Goal: Information Seeking & Learning: Compare options

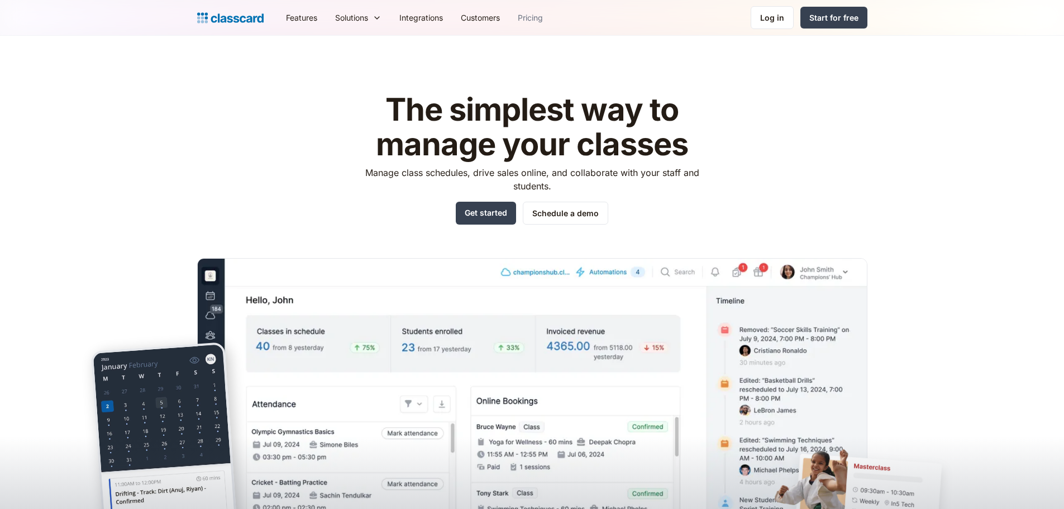
click at [541, 20] on link "Pricing" at bounding box center [530, 17] width 43 height 25
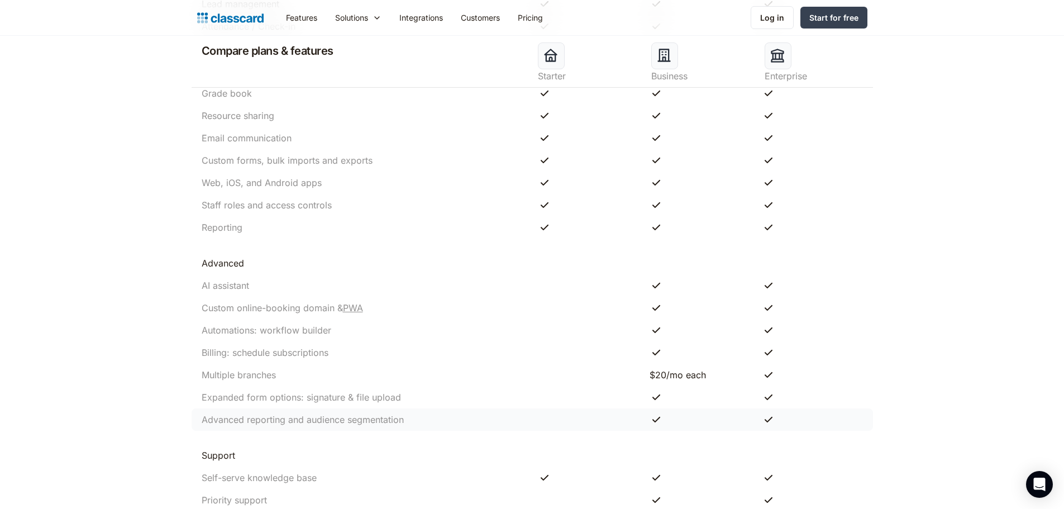
scroll to position [949, 0]
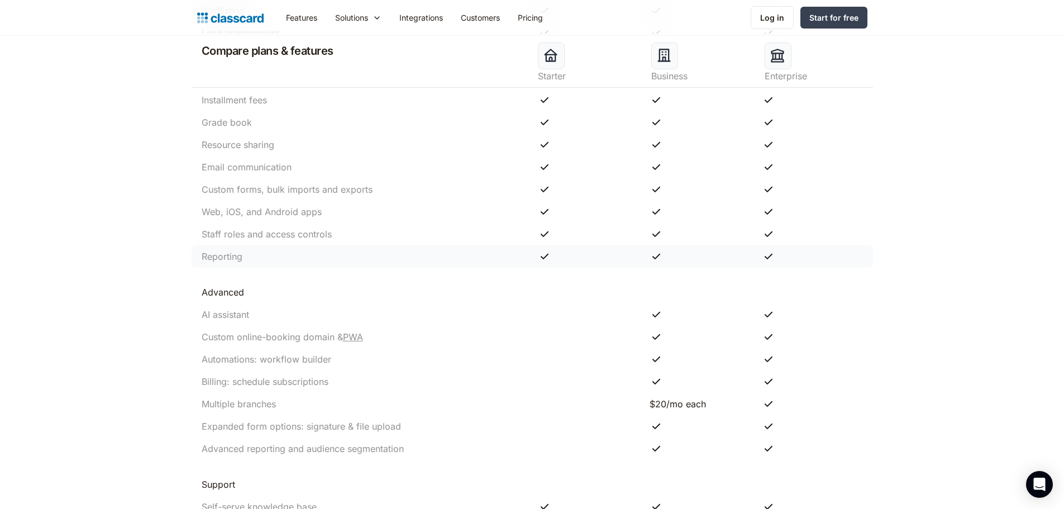
click at [429, 258] on div "Reporting" at bounding box center [364, 256] width 336 height 13
click at [657, 261] on div "Reporting" at bounding box center [532, 256] width 681 height 22
click at [675, 258] on div at bounding box center [700, 256] width 112 height 13
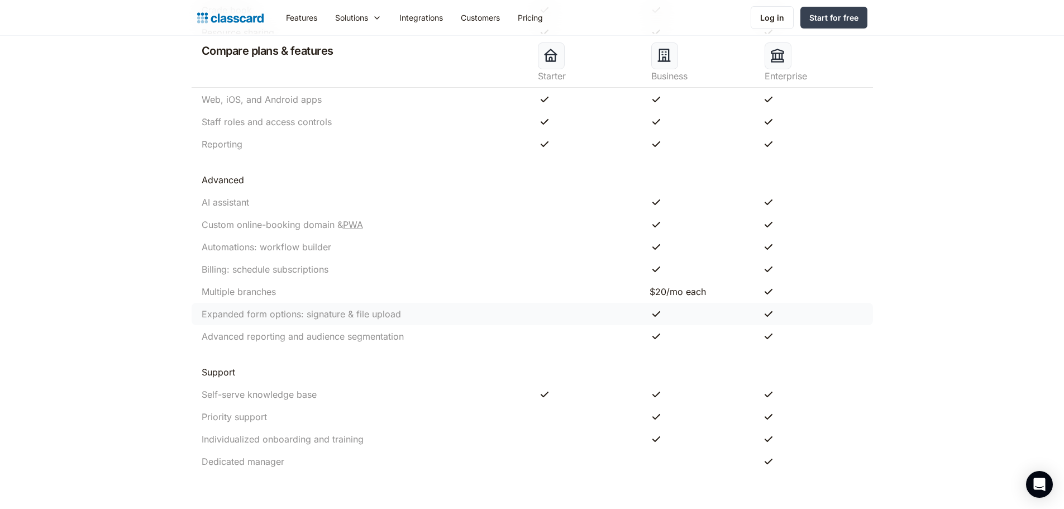
scroll to position [1061, 0]
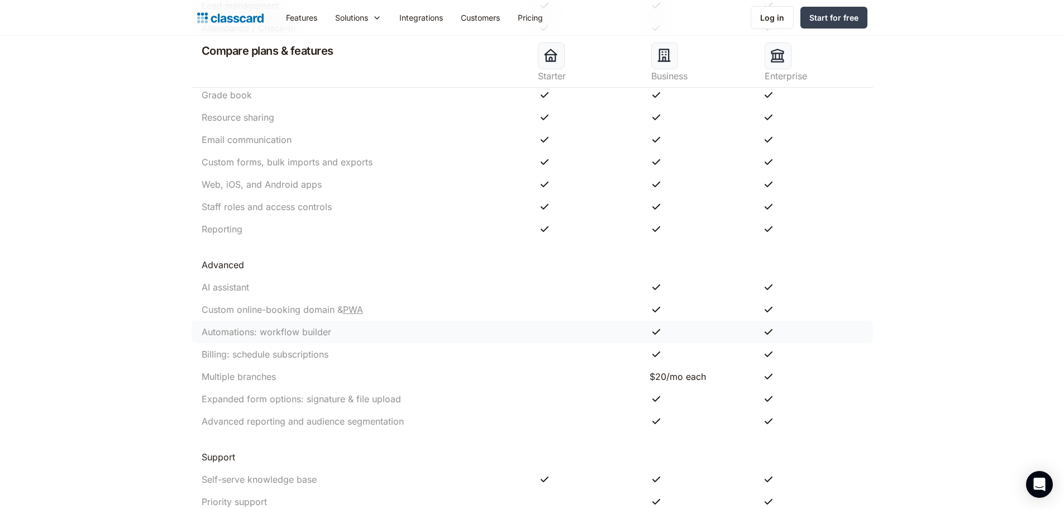
scroll to position [949, 0]
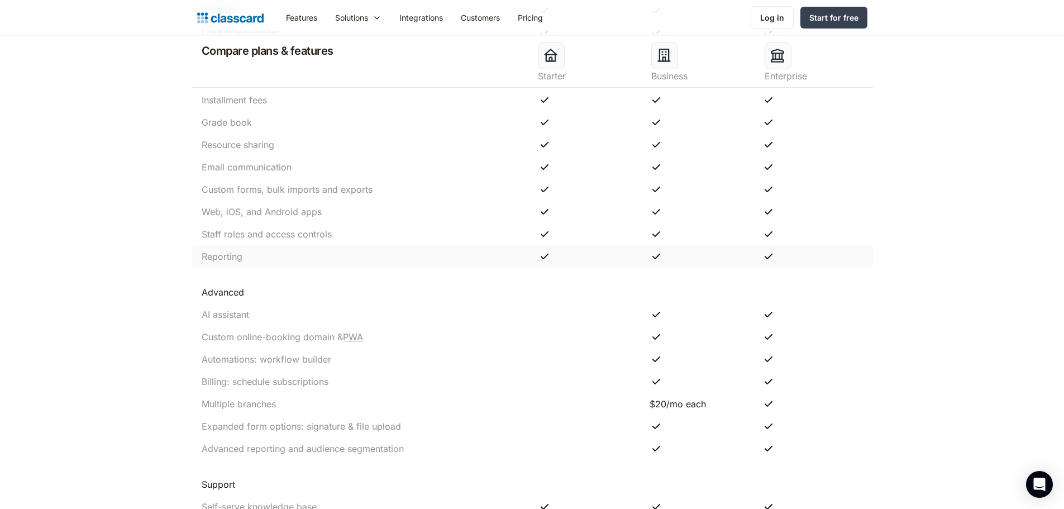
click at [278, 255] on div "Reporting" at bounding box center [364, 256] width 336 height 13
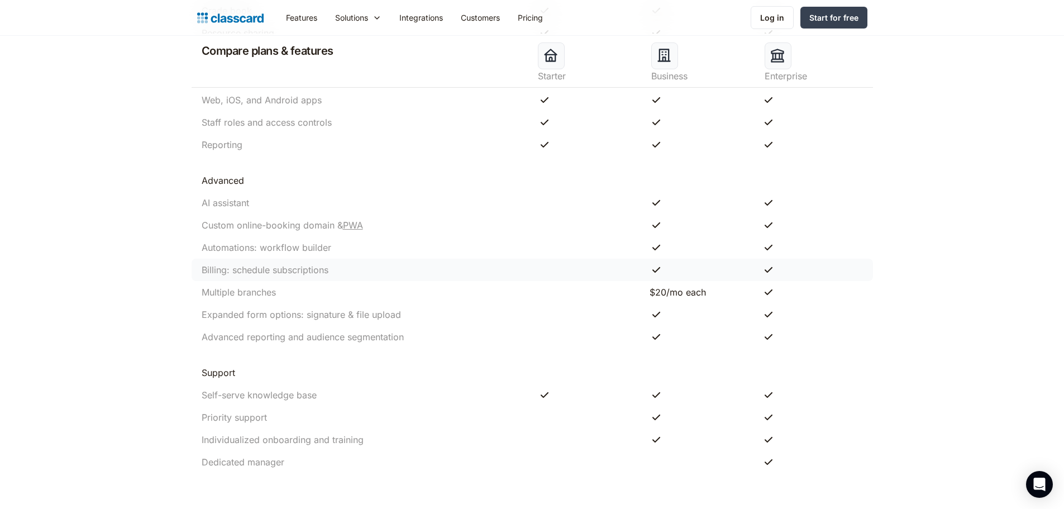
scroll to position [1117, 0]
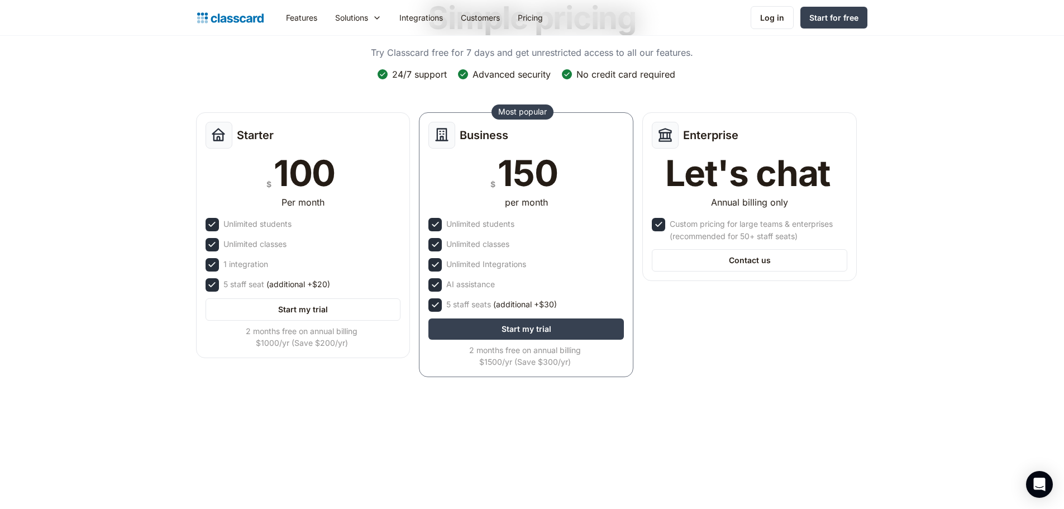
scroll to position [0, 0]
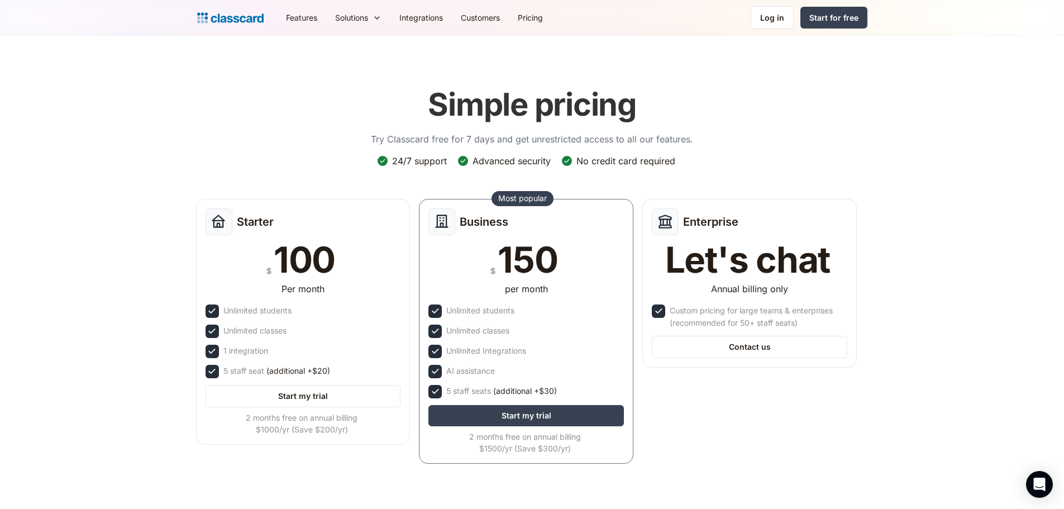
click at [137, 185] on header "Simple pricing Try Classcard free for 7 days and get unrestricted access to all…" at bounding box center [532, 283] width 1064 height 495
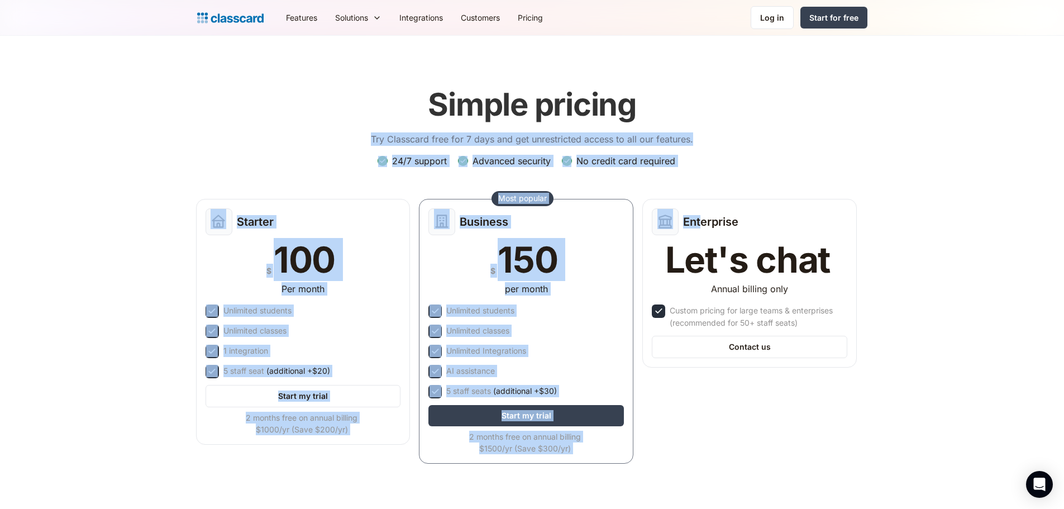
drag, startPoint x: 330, startPoint y: 74, endPoint x: 701, endPoint y: 190, distance: 389.2
click at [701, 190] on header "Simple pricing Try Classcard free for 7 days and get unrestricted access to all…" at bounding box center [532, 283] width 1064 height 495
click at [724, 156] on div "Simple pricing Try Classcard free for 7 days and get unrestricted access to all…" at bounding box center [532, 275] width 670 height 400
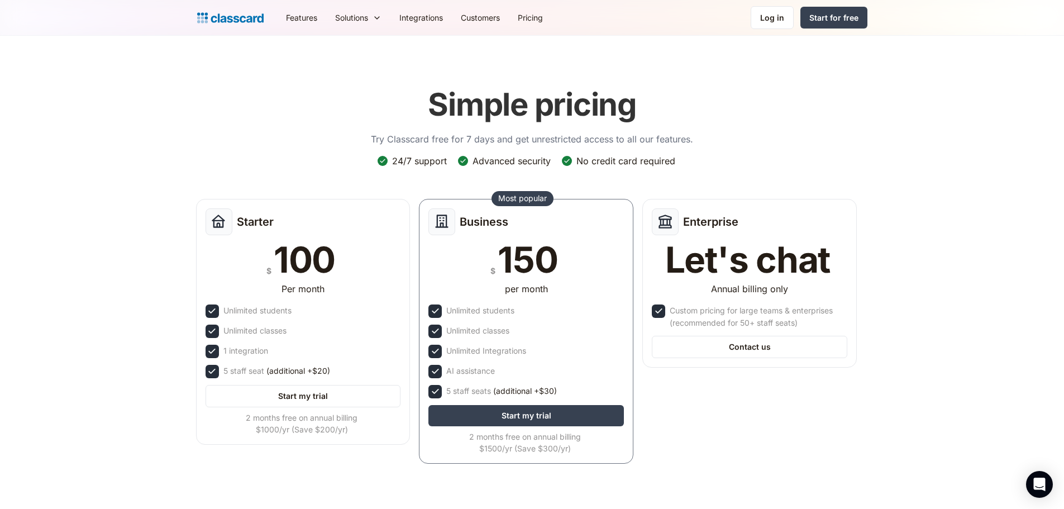
click at [409, 195] on div "Starter $ 100 Per month Unlimited students Unlimited classes 1 integration 5 st…" at bounding box center [303, 324] width 223 height 261
click at [140, 187] on header "Simple pricing Try Classcard free for 7 days and get unrestricted access to all…" at bounding box center [532, 283] width 1064 height 495
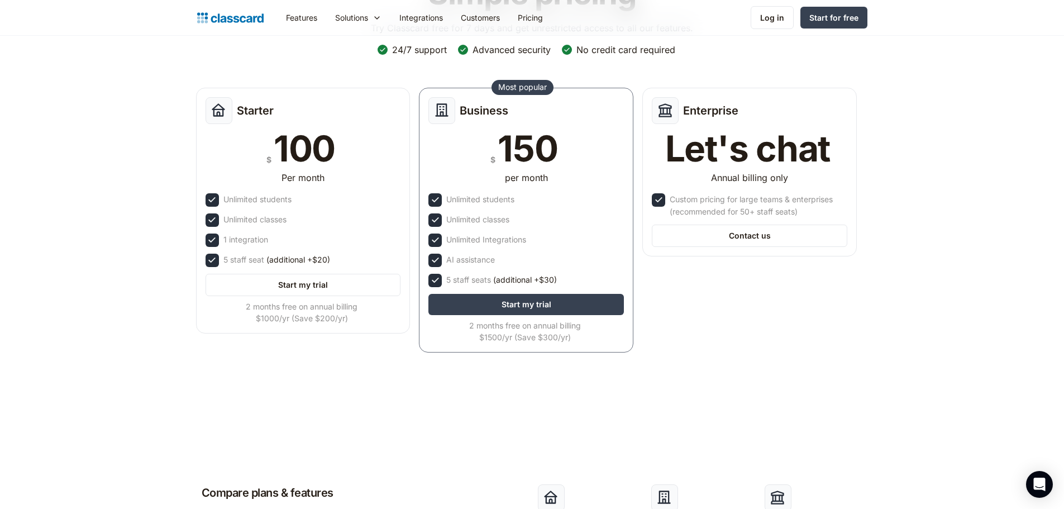
scroll to position [112, 0]
click at [646, 367] on header "Simple pricing Try Classcard free for 7 days and get unrestricted access to all…" at bounding box center [532, 171] width 1064 height 495
click at [68, 230] on header "Simple pricing Try Classcard free for 7 days and get unrestricted access to all…" at bounding box center [532, 171] width 1064 height 495
click at [132, 132] on header "Simple pricing Try Classcard free for 7 days and get unrestricted access to all…" at bounding box center [532, 171] width 1064 height 495
click at [99, 98] on header "Simple pricing Try Classcard free for 7 days and get unrestricted access to all…" at bounding box center [532, 171] width 1064 height 495
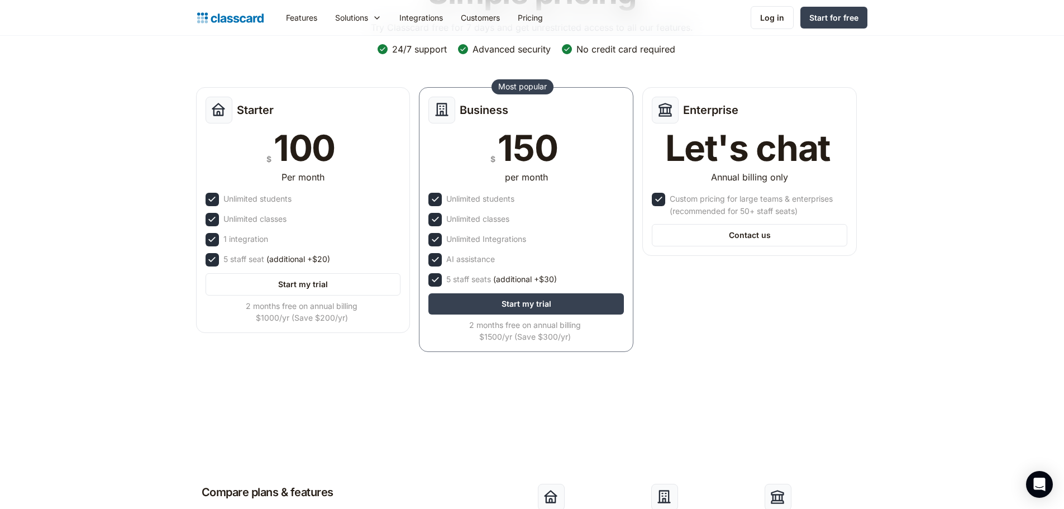
click at [149, 166] on header "Simple pricing Try Classcard free for 7 days and get unrestricted access to all…" at bounding box center [532, 171] width 1064 height 495
click at [756, 413] on header "Simple pricing Try Classcard free for 7 days and get unrestricted access to all…" at bounding box center [532, 171] width 1064 height 495
